Goal: Find contact information: Find contact information

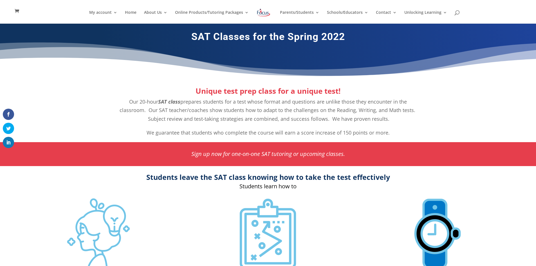
click at [263, 14] on img at bounding box center [263, 13] width 15 height 10
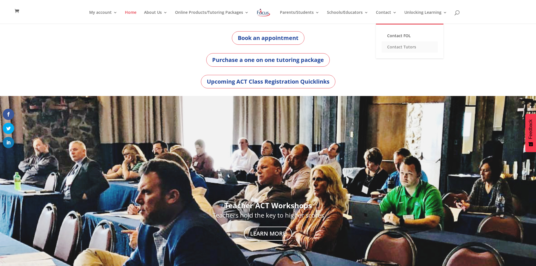
click at [390, 48] on link "Contact Tutors" at bounding box center [410, 46] width 56 height 11
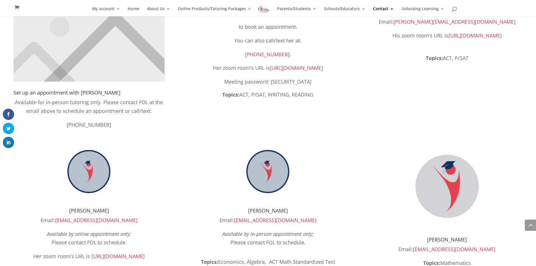
scroll to position [428, 0]
